Goal: Information Seeking & Learning: Learn about a topic

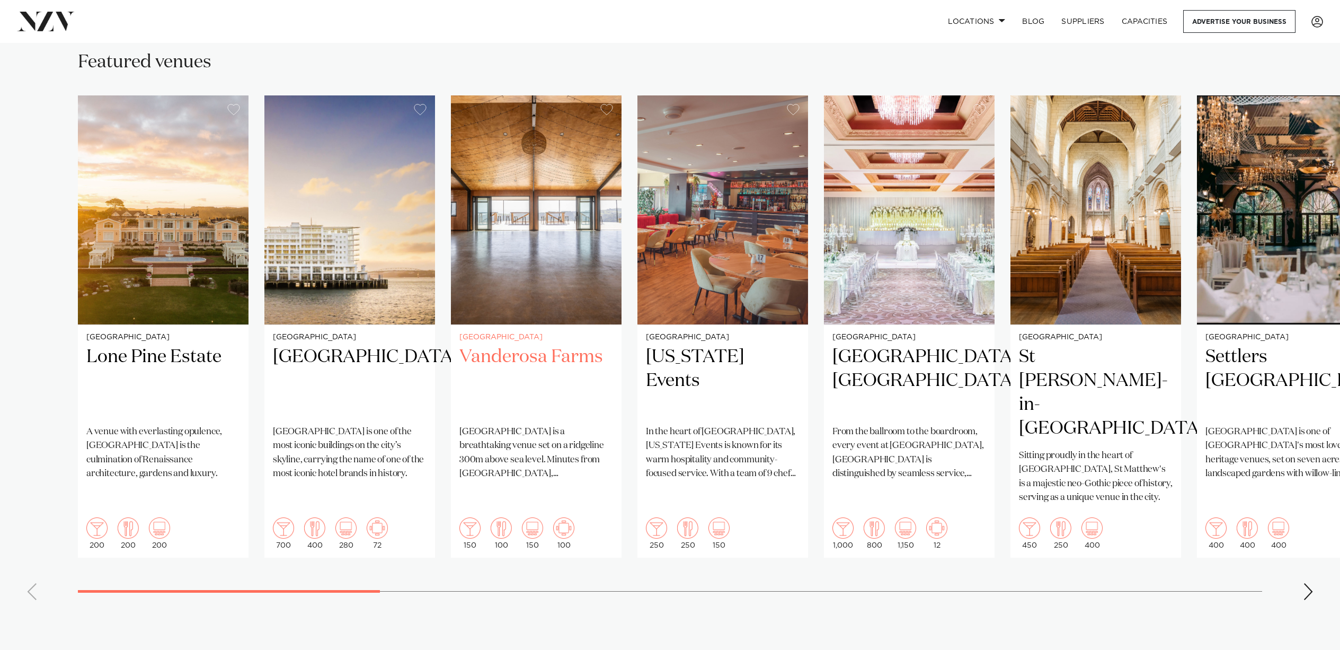
scroll to position [684, 0]
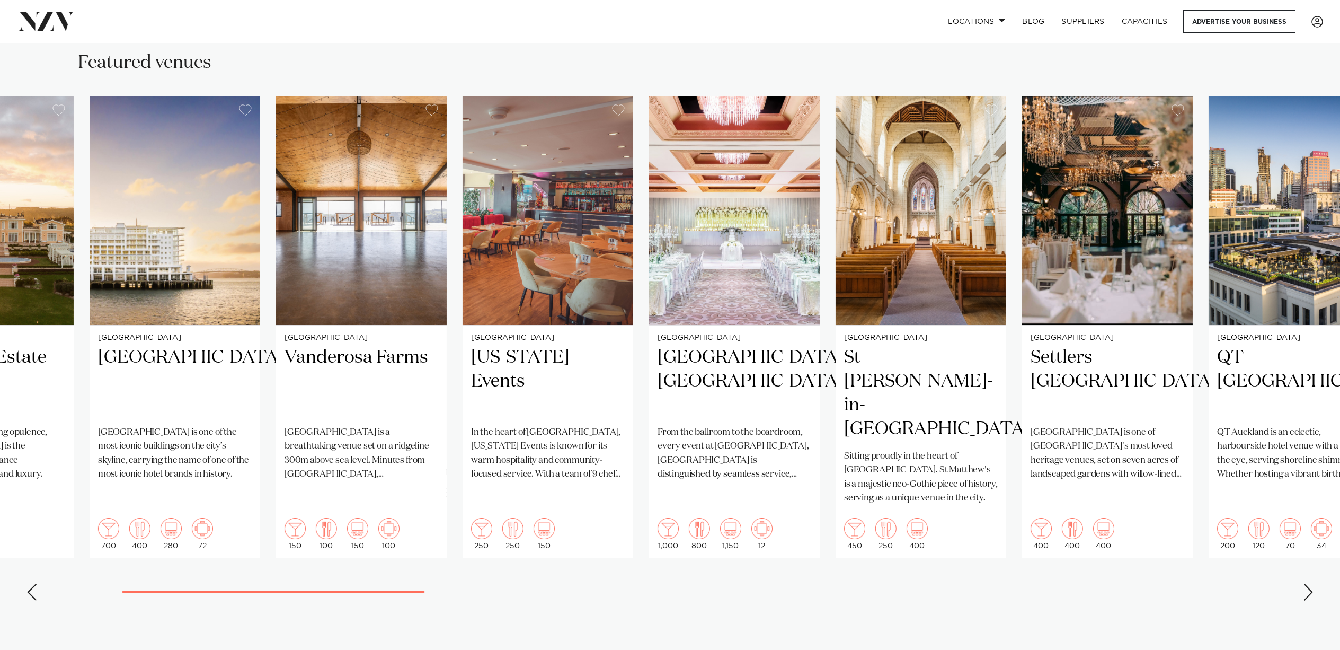
click at [112, 533] on swiper-container "[GEOGRAPHIC_DATA] [GEOGRAPHIC_DATA] A venue with everlasting opulence, [GEOGRAP…" at bounding box center [670, 352] width 1340 height 513
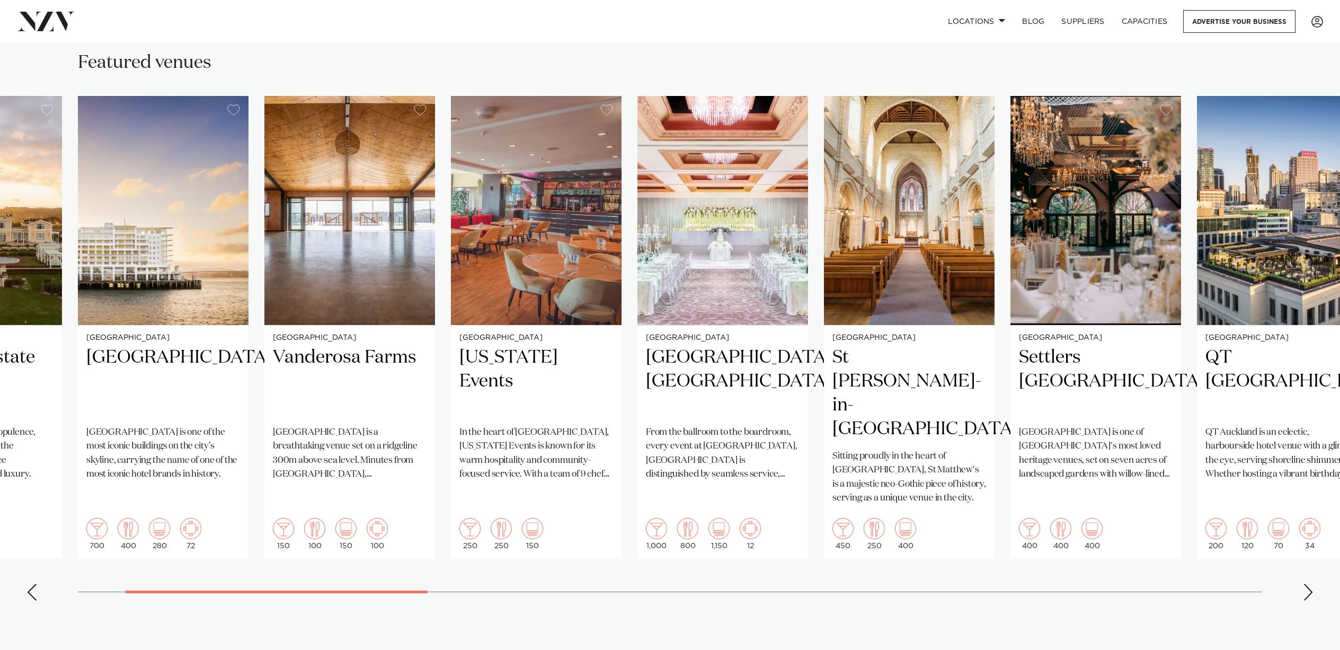
click at [1308, 583] on div "Next slide" at bounding box center [1308, 591] width 11 height 17
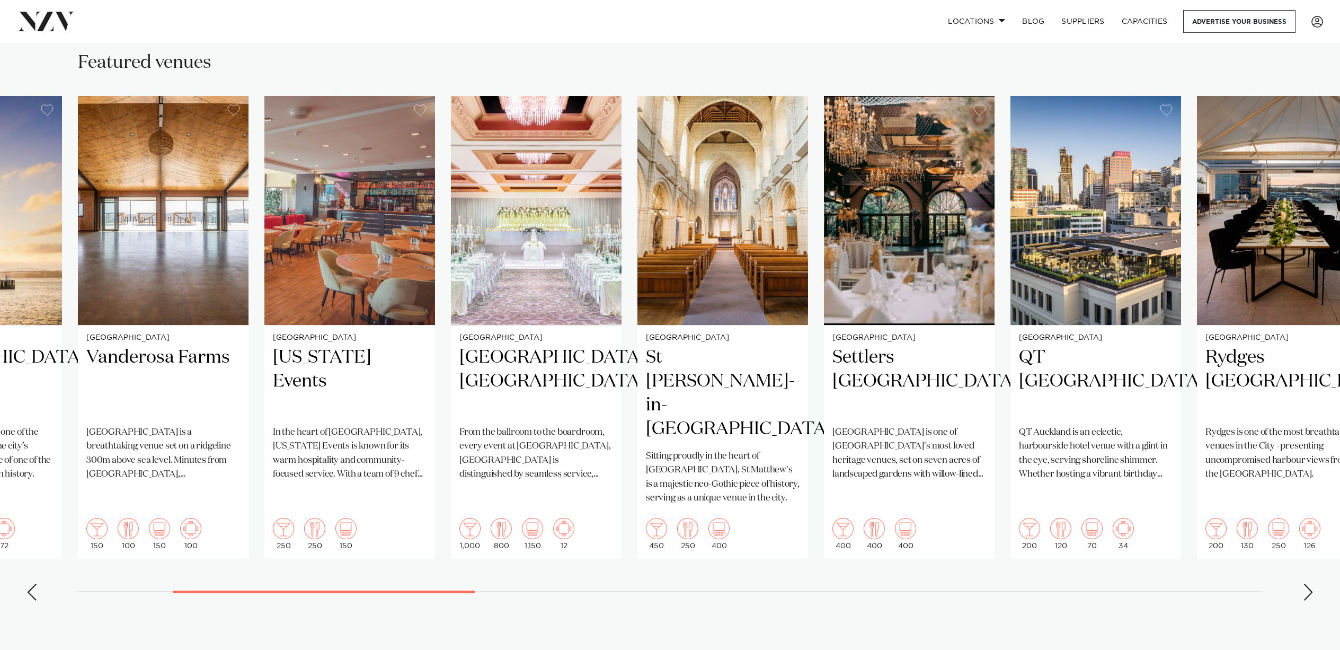
click at [1308, 583] on div "Next slide" at bounding box center [1308, 591] width 11 height 17
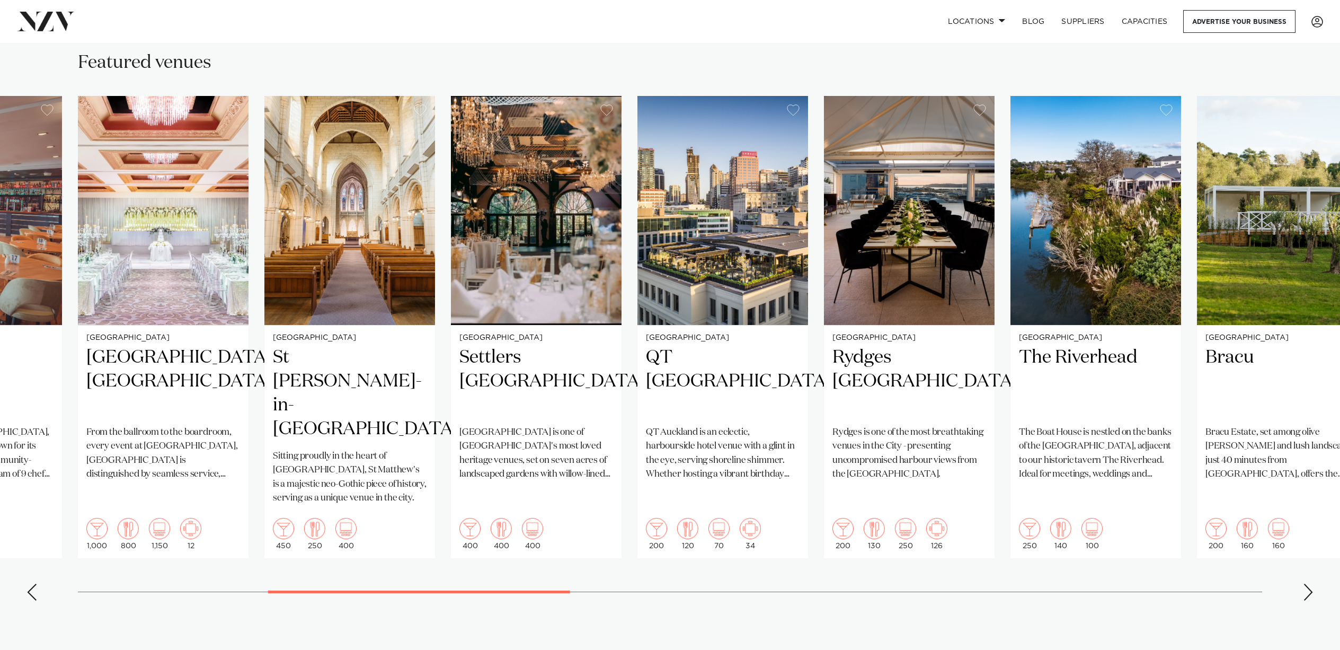
click at [1308, 583] on div "Next slide" at bounding box center [1308, 591] width 11 height 17
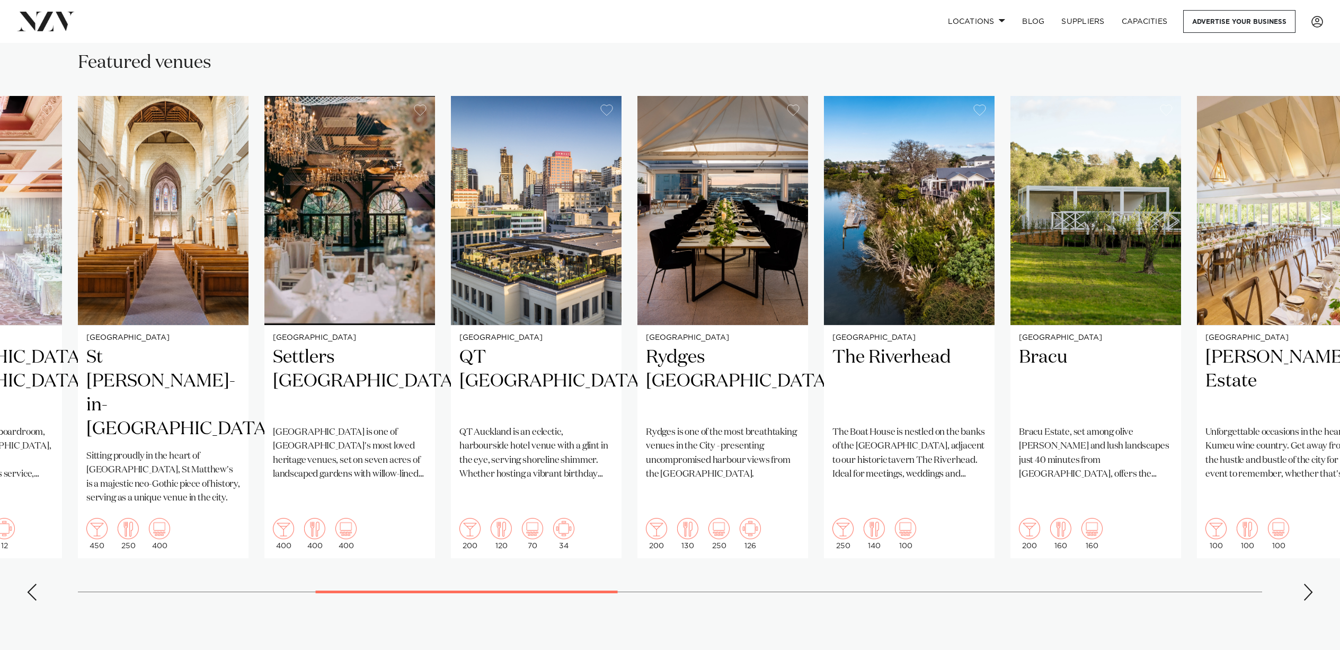
click at [1308, 583] on div "Next slide" at bounding box center [1308, 591] width 11 height 17
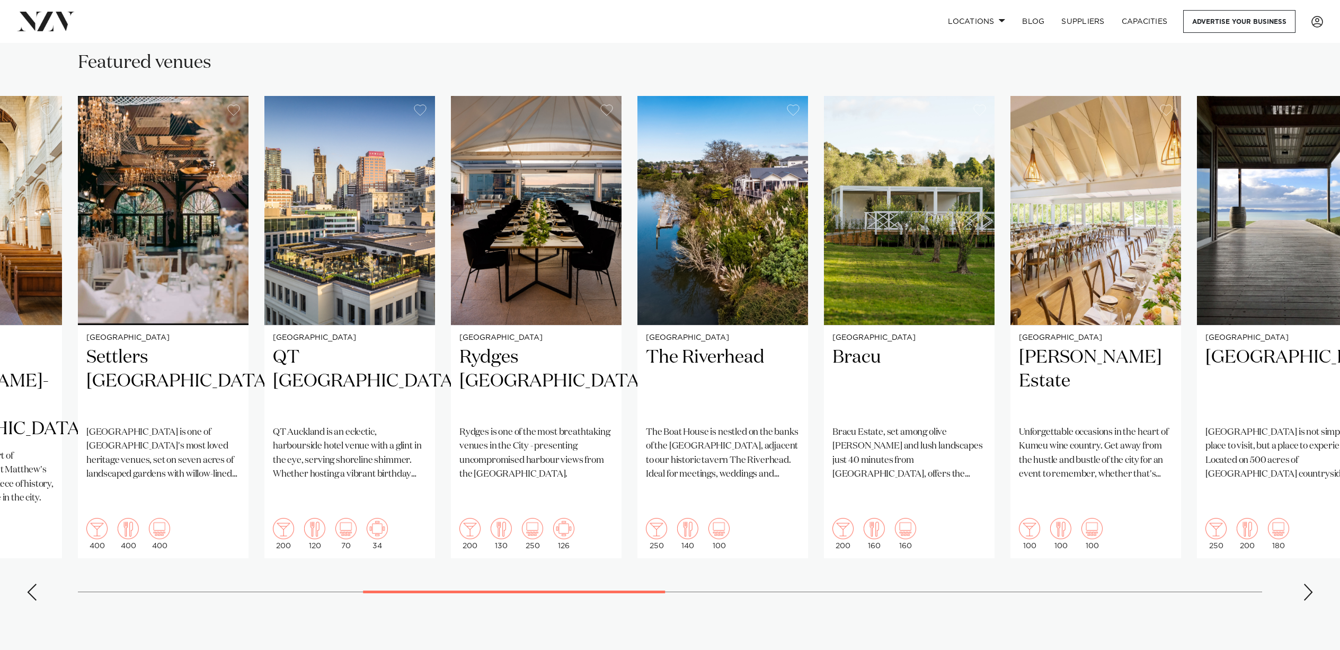
click at [1308, 583] on div "Next slide" at bounding box center [1308, 591] width 11 height 17
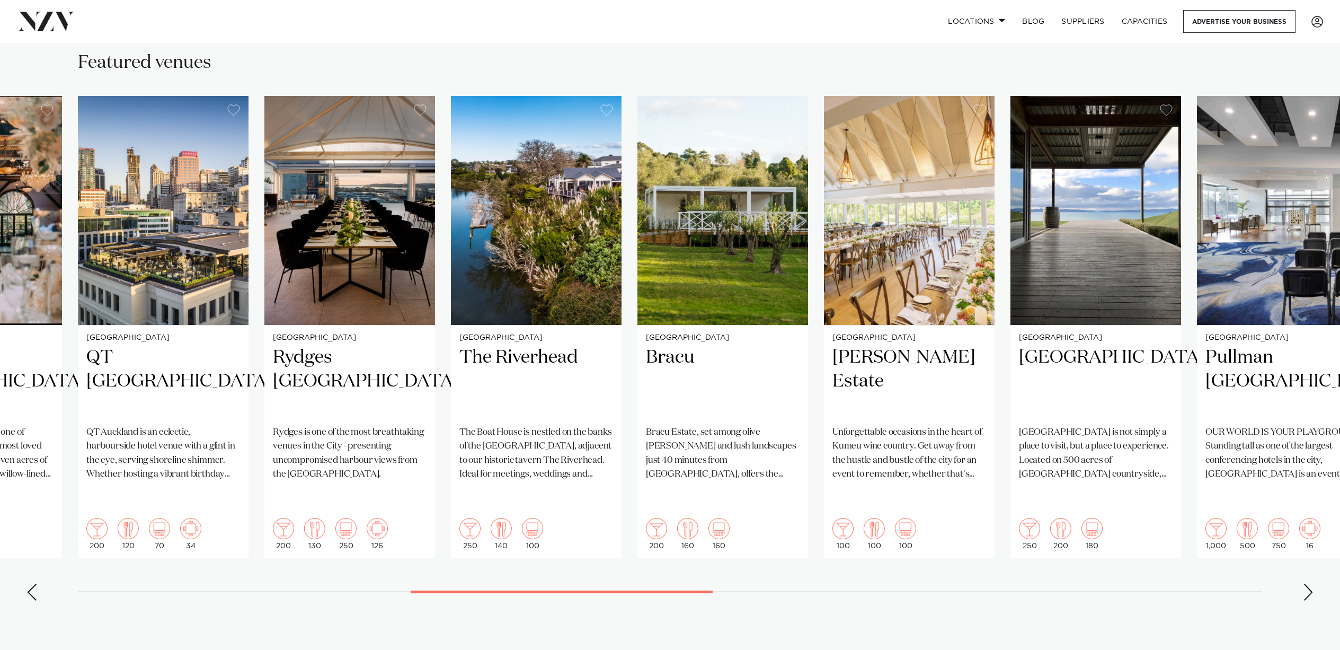
click at [1308, 583] on div "Next slide" at bounding box center [1308, 591] width 11 height 17
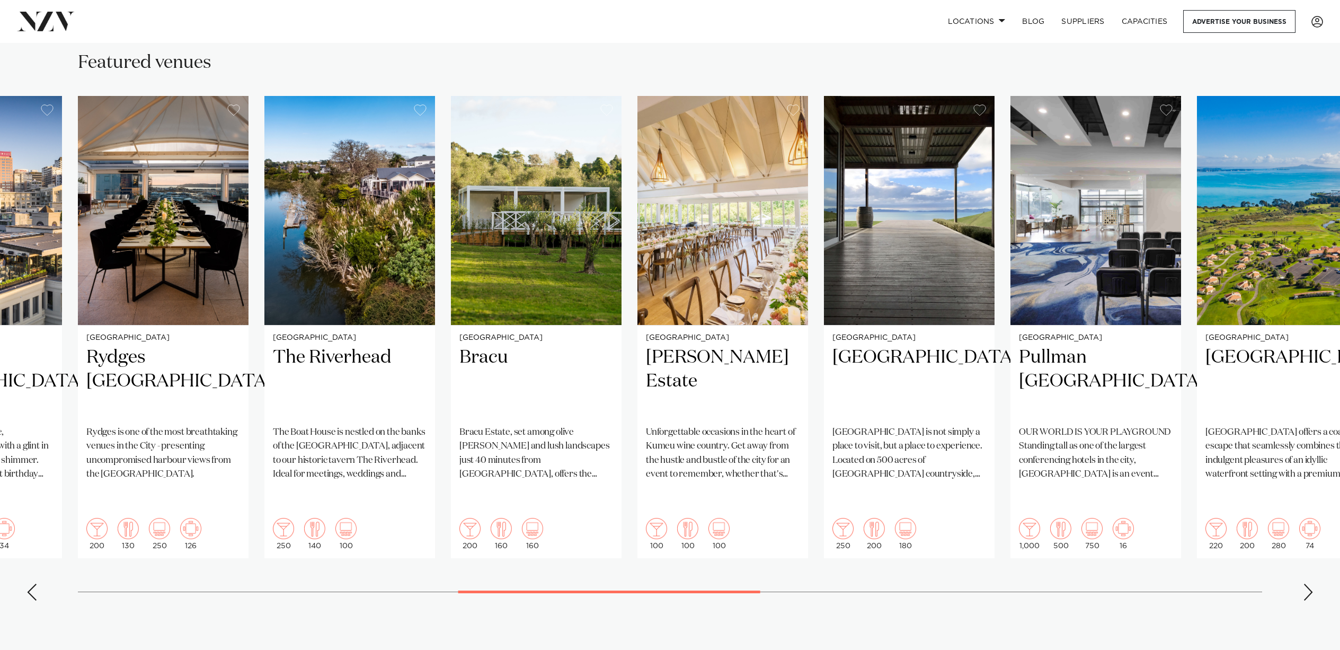
click at [1308, 583] on div "Next slide" at bounding box center [1308, 591] width 11 height 17
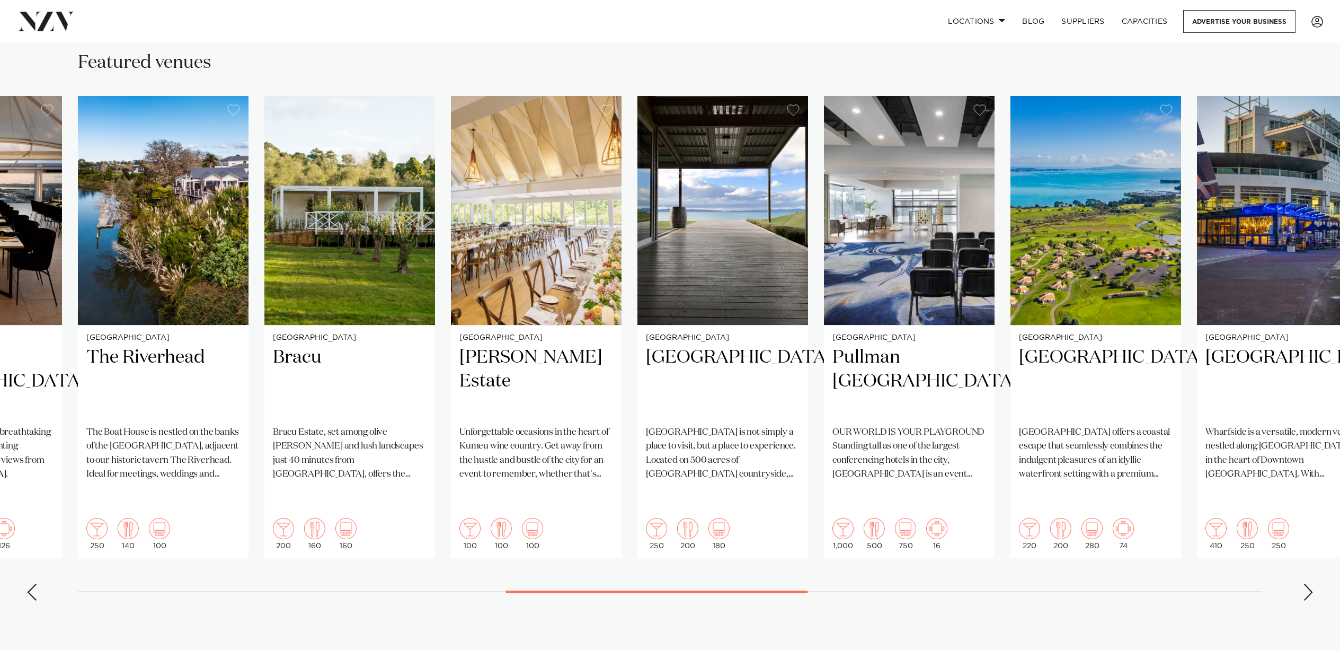
click at [1308, 583] on div "Next slide" at bounding box center [1308, 591] width 11 height 17
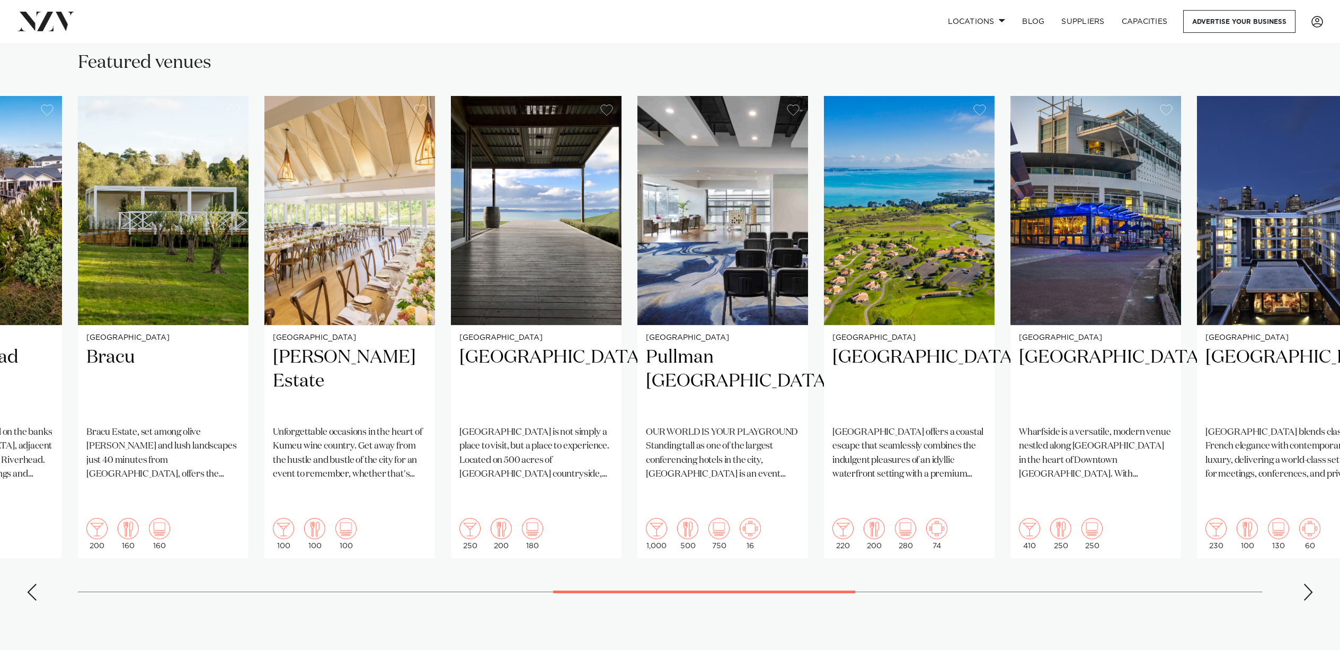
click at [1308, 583] on div "Next slide" at bounding box center [1308, 591] width 11 height 17
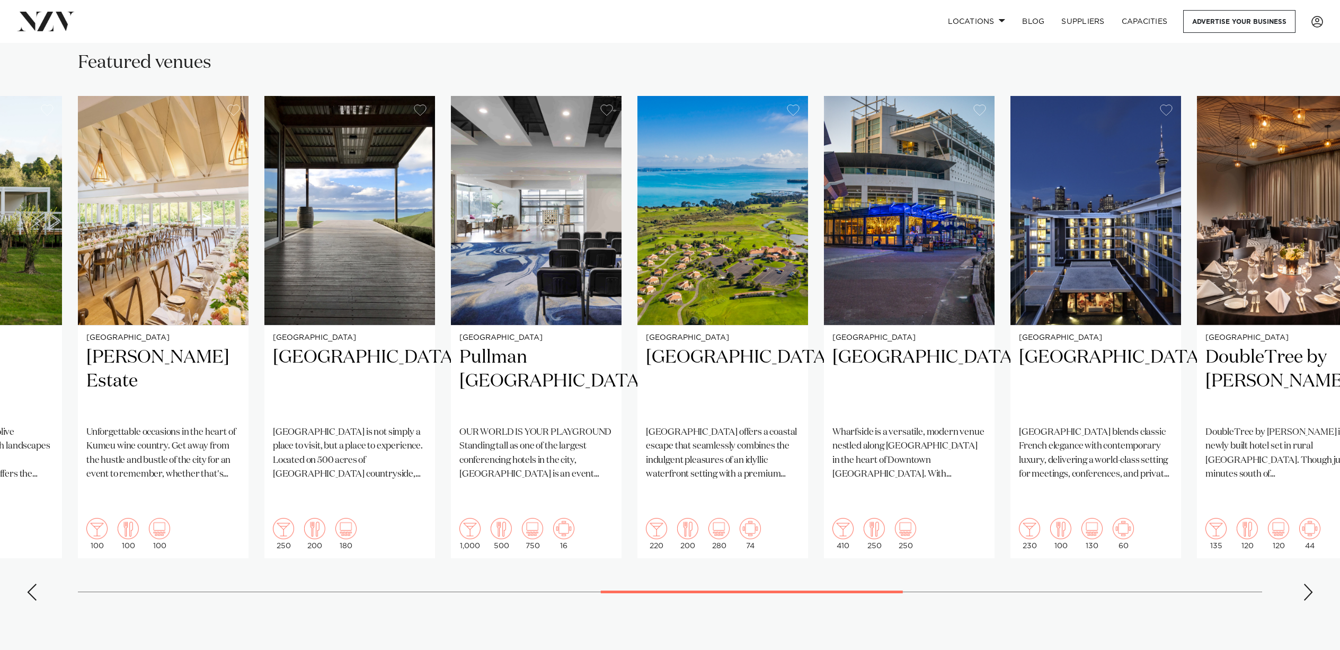
click at [1308, 583] on div "Next slide" at bounding box center [1308, 591] width 11 height 17
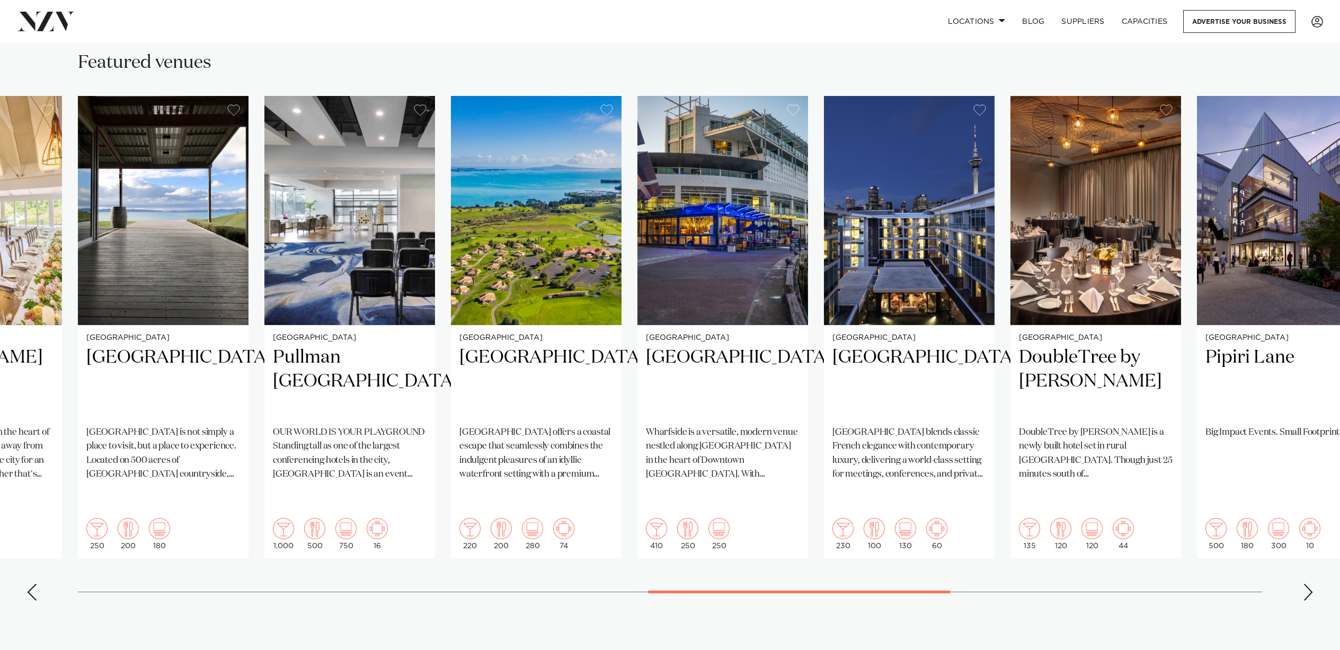
click at [1308, 583] on div "Next slide" at bounding box center [1308, 591] width 11 height 17
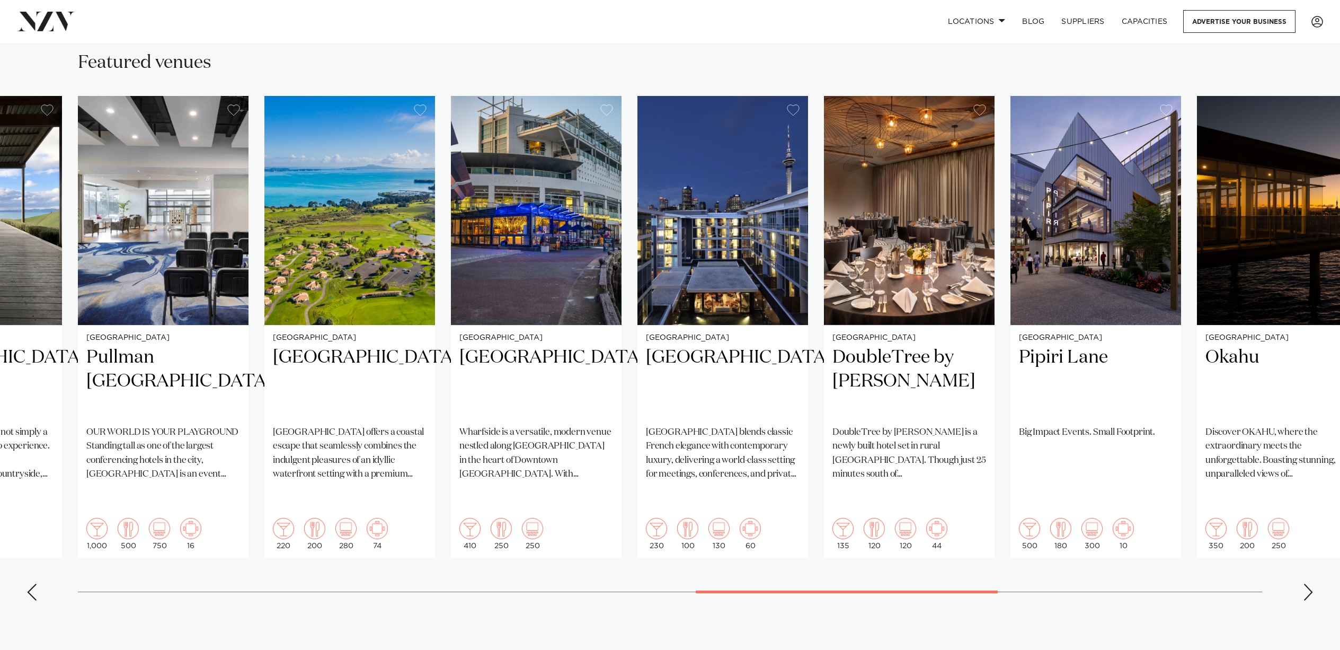
click at [1308, 583] on div "Next slide" at bounding box center [1308, 591] width 11 height 17
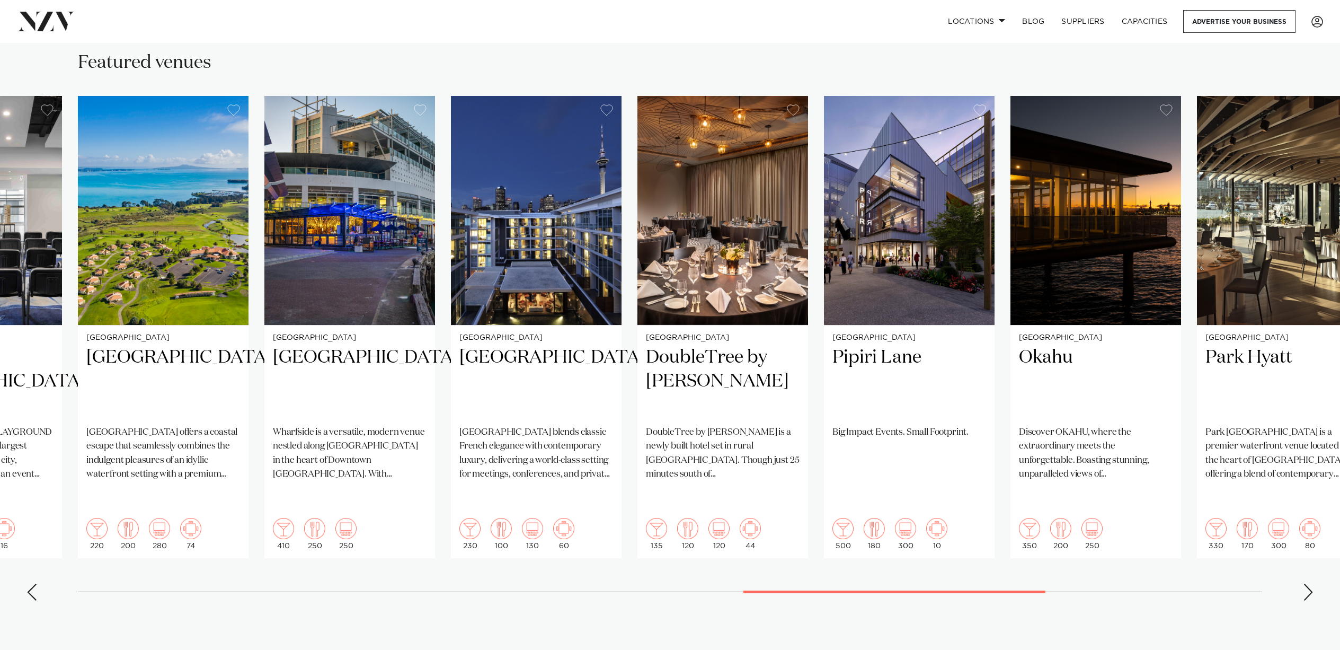
click at [1308, 583] on div "Next slide" at bounding box center [1308, 591] width 11 height 17
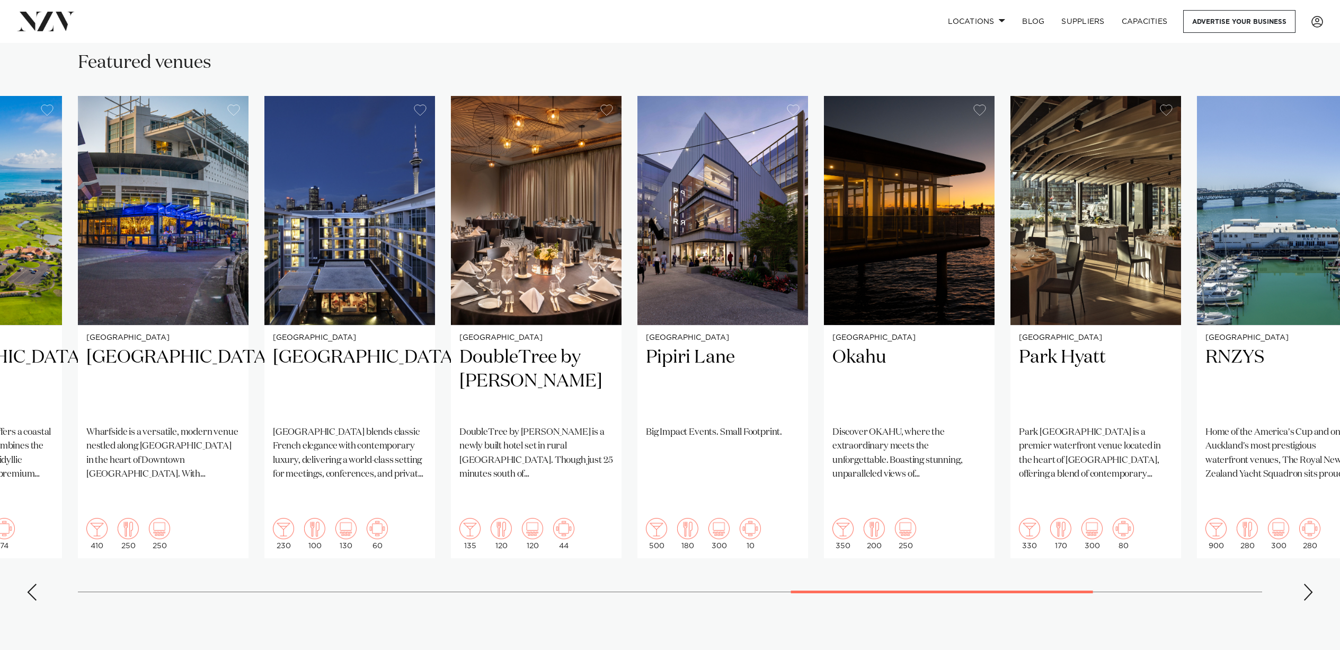
click at [1308, 583] on div "Next slide" at bounding box center [1308, 591] width 11 height 17
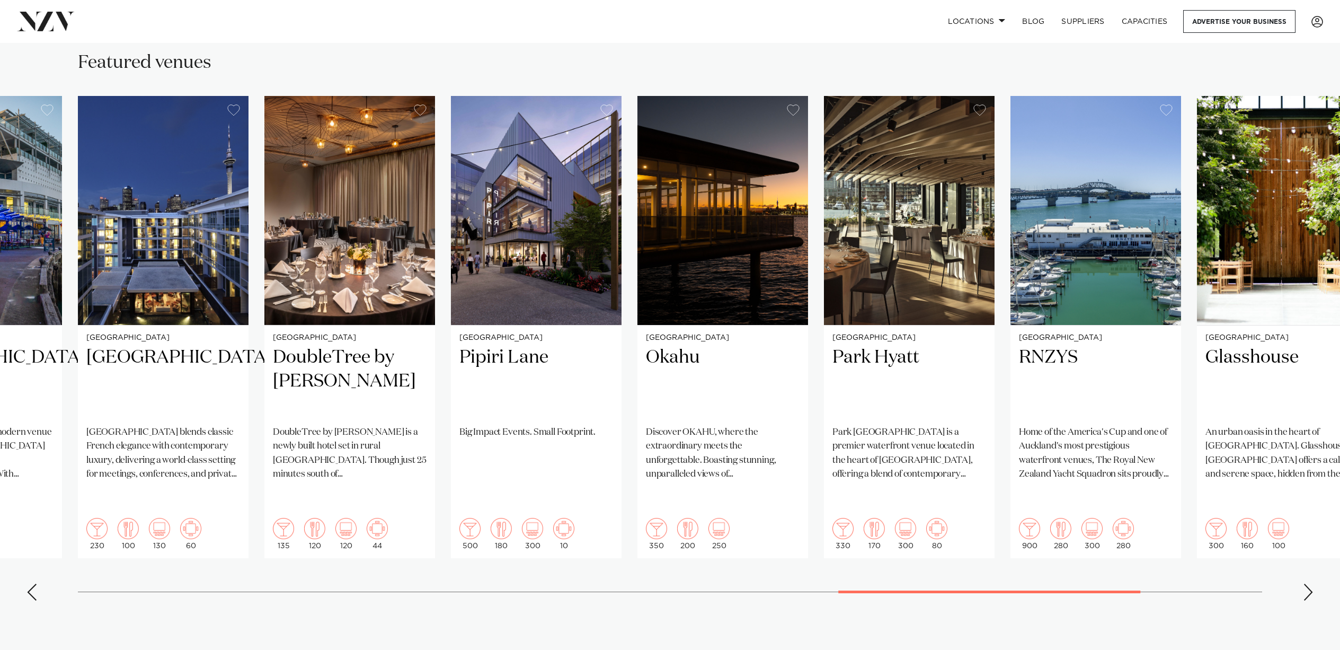
click at [1308, 583] on div "Next slide" at bounding box center [1308, 591] width 11 height 17
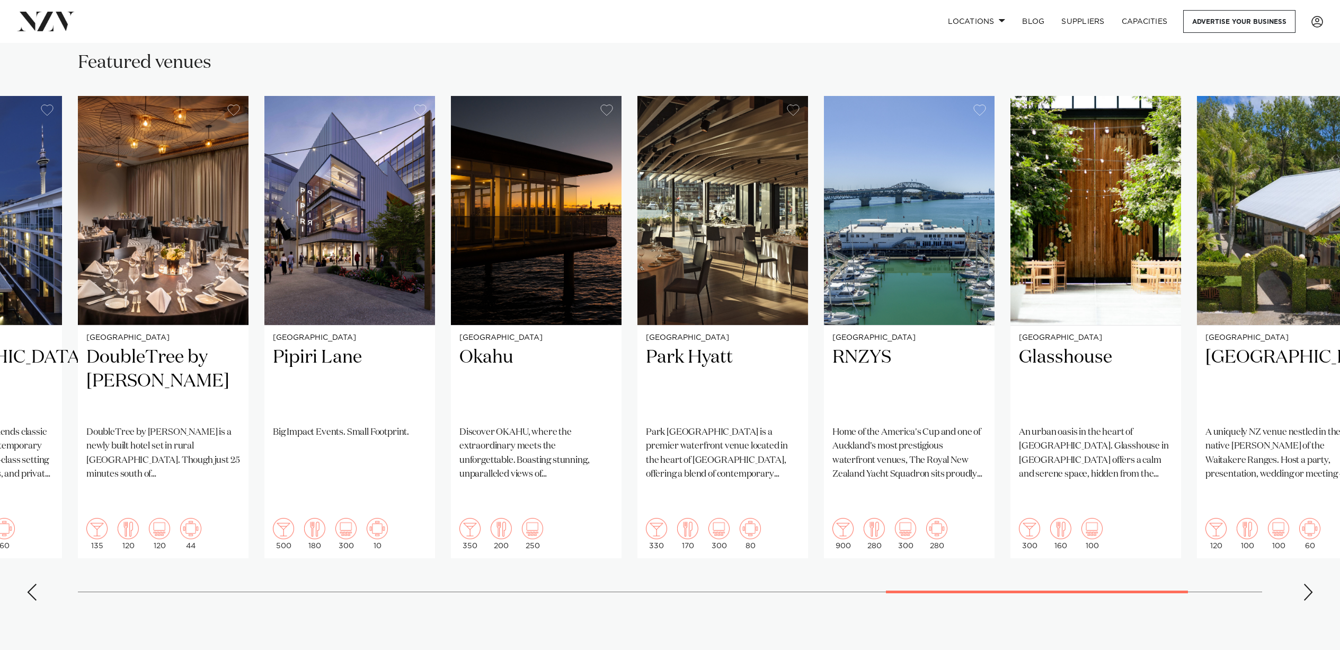
click at [1308, 583] on div "Next slide" at bounding box center [1308, 591] width 11 height 17
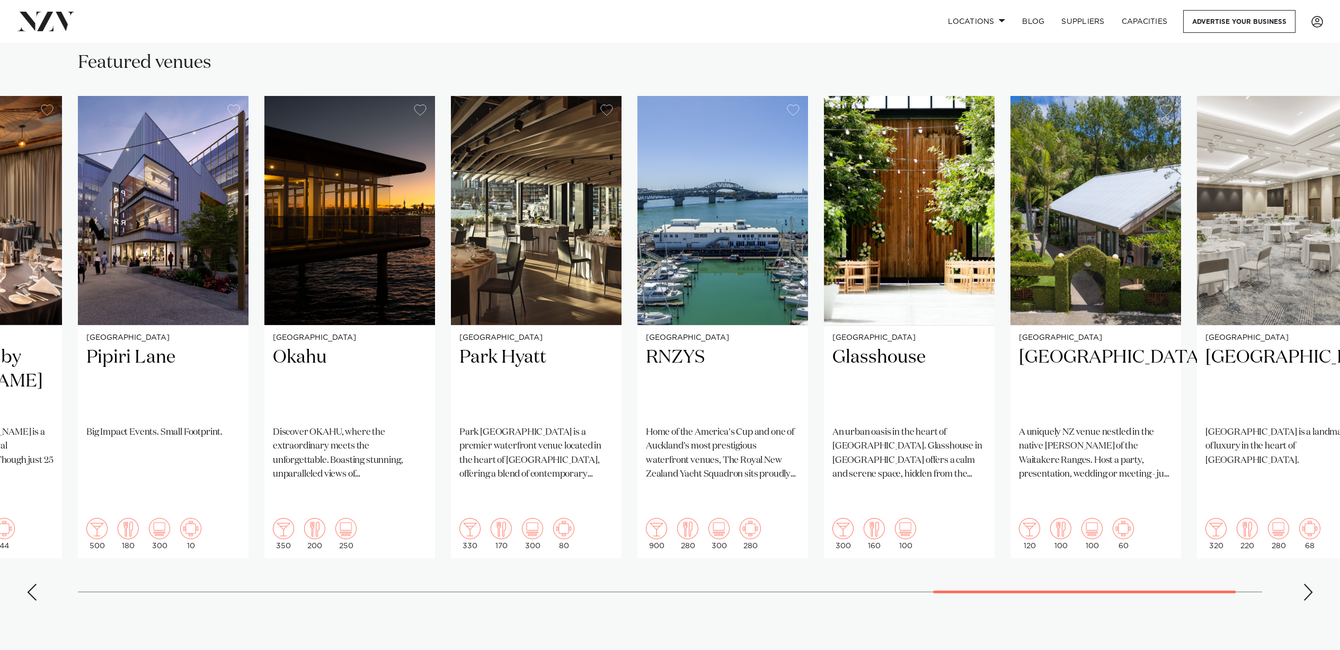
click at [1308, 583] on div "Next slide" at bounding box center [1308, 591] width 11 height 17
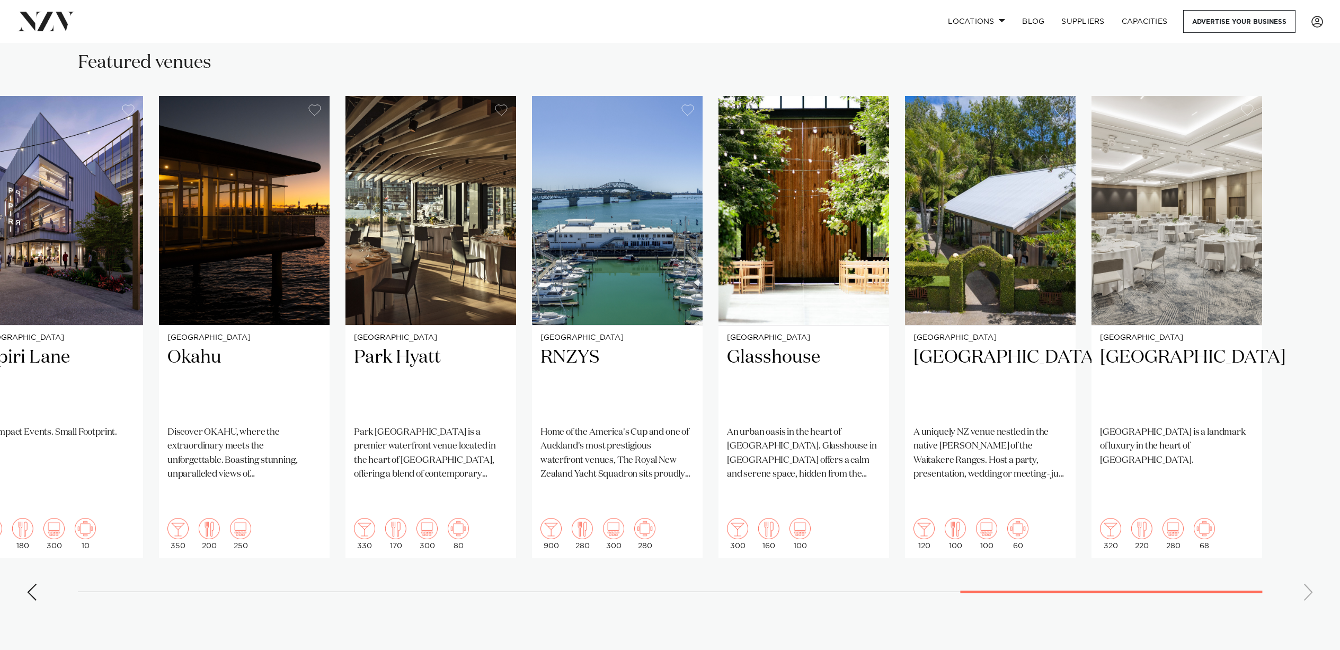
click at [1308, 554] on swiper-container "[GEOGRAPHIC_DATA] [GEOGRAPHIC_DATA] A venue with everlasting opulence, [GEOGRAP…" at bounding box center [670, 352] width 1340 height 513
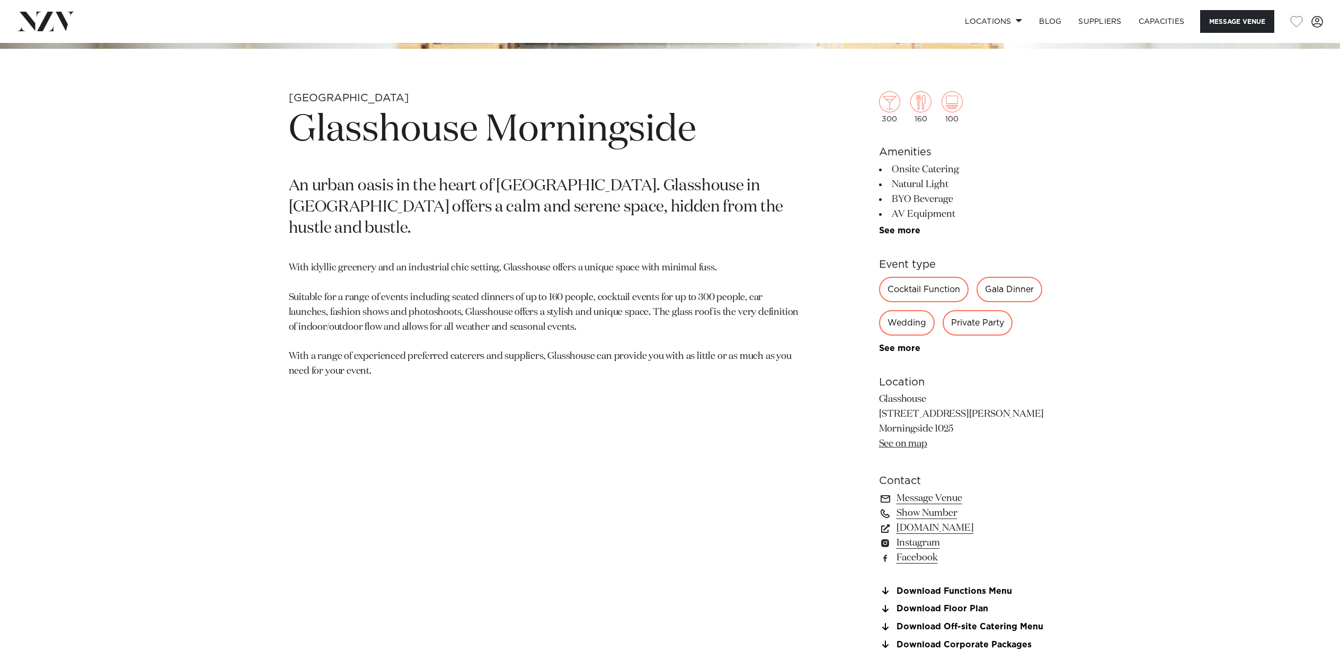
scroll to position [646, 0]
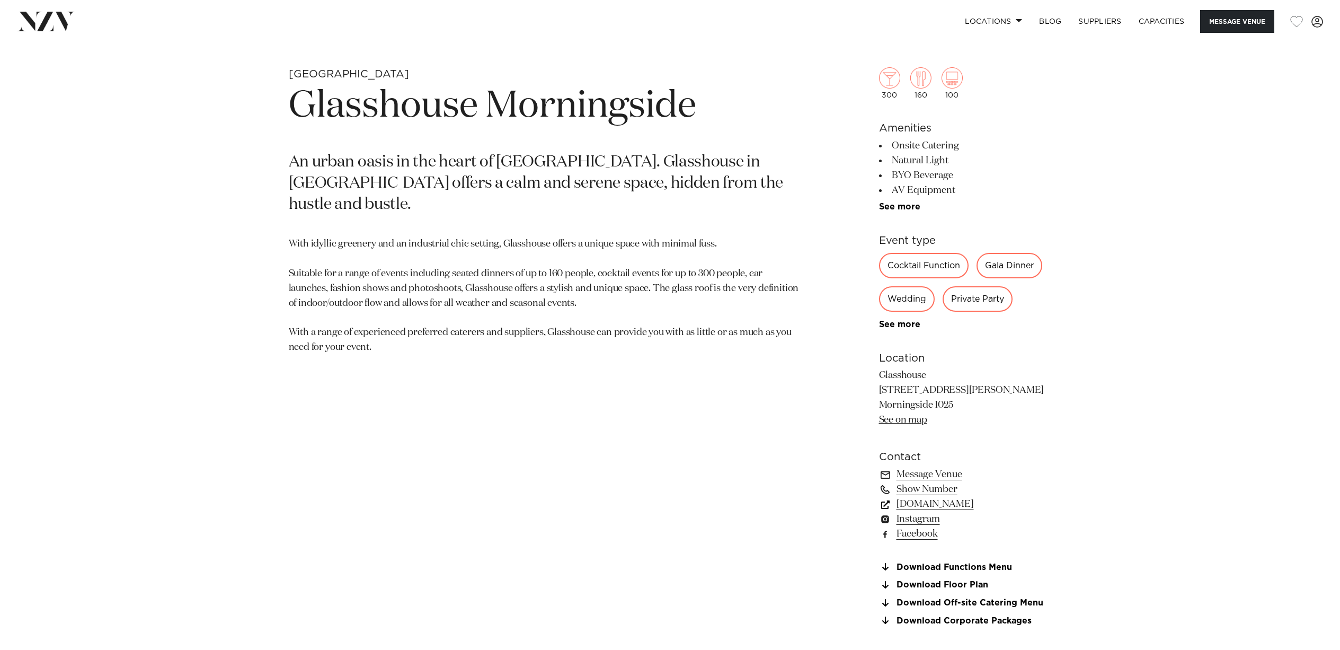
click at [963, 506] on link "glasshouse.net.nz" at bounding box center [965, 504] width 173 height 15
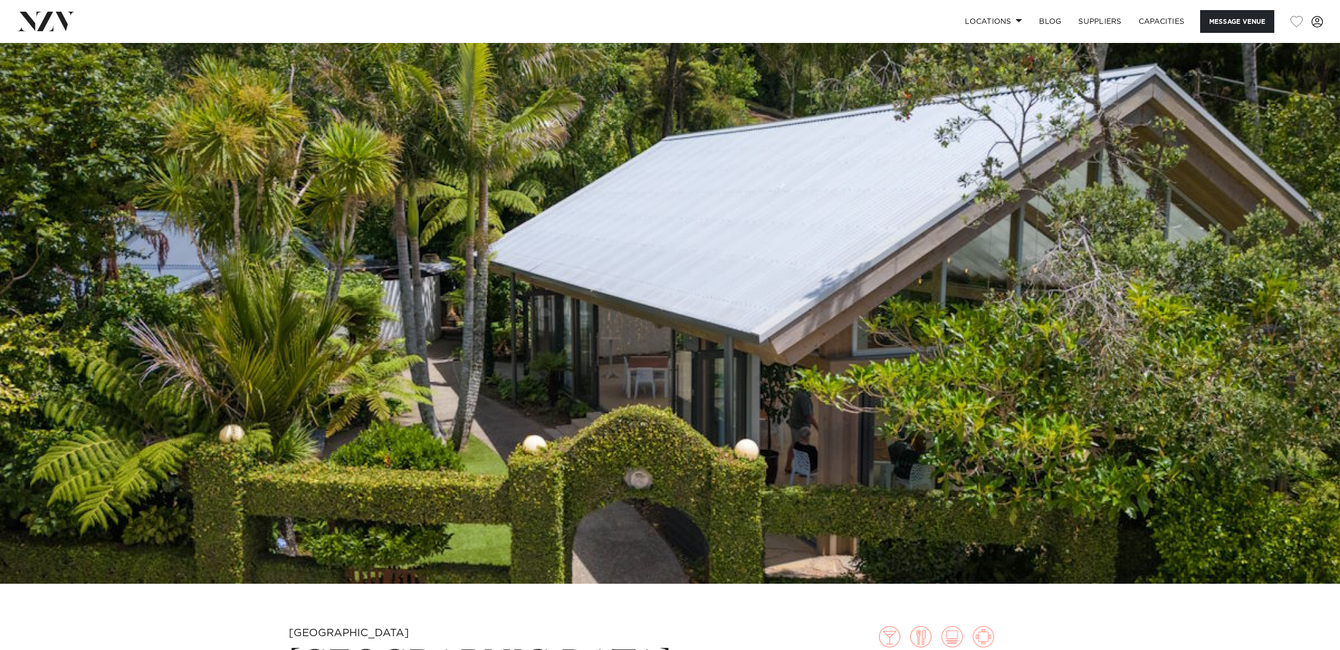
scroll to position [642, 0]
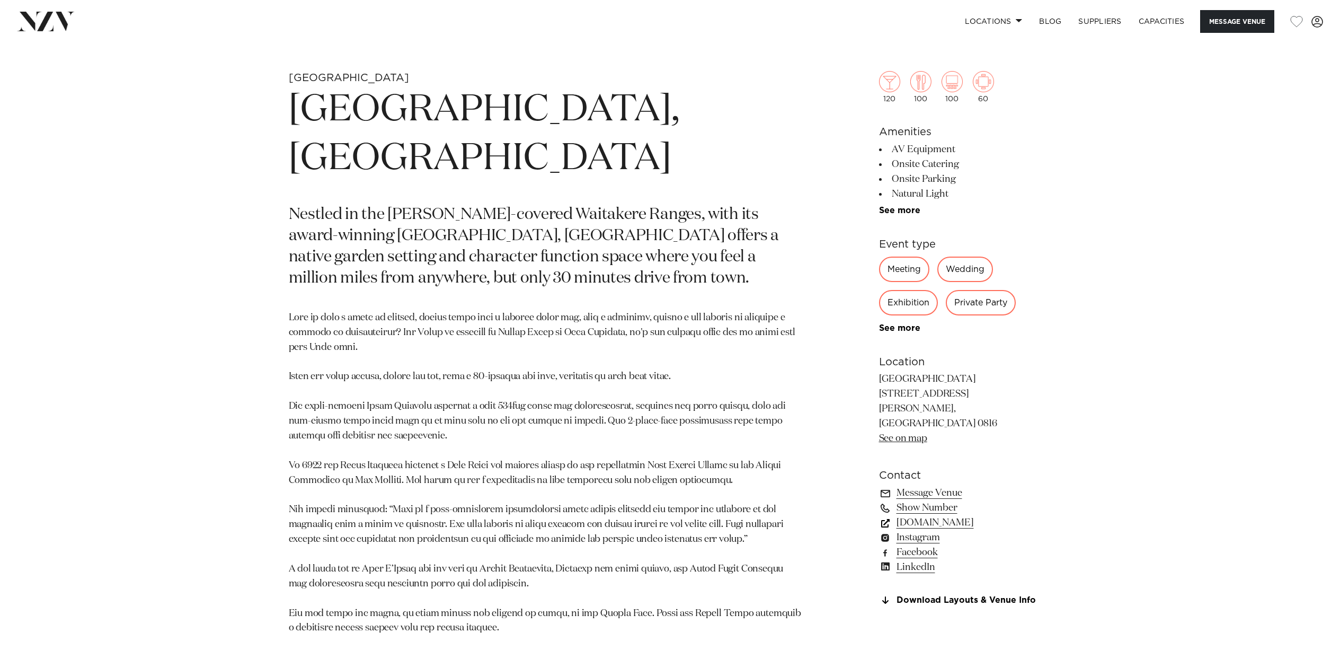
click at [944, 515] on link "simplyevents.co.nz" at bounding box center [965, 522] width 173 height 15
